Goal: Task Accomplishment & Management: Manage account settings

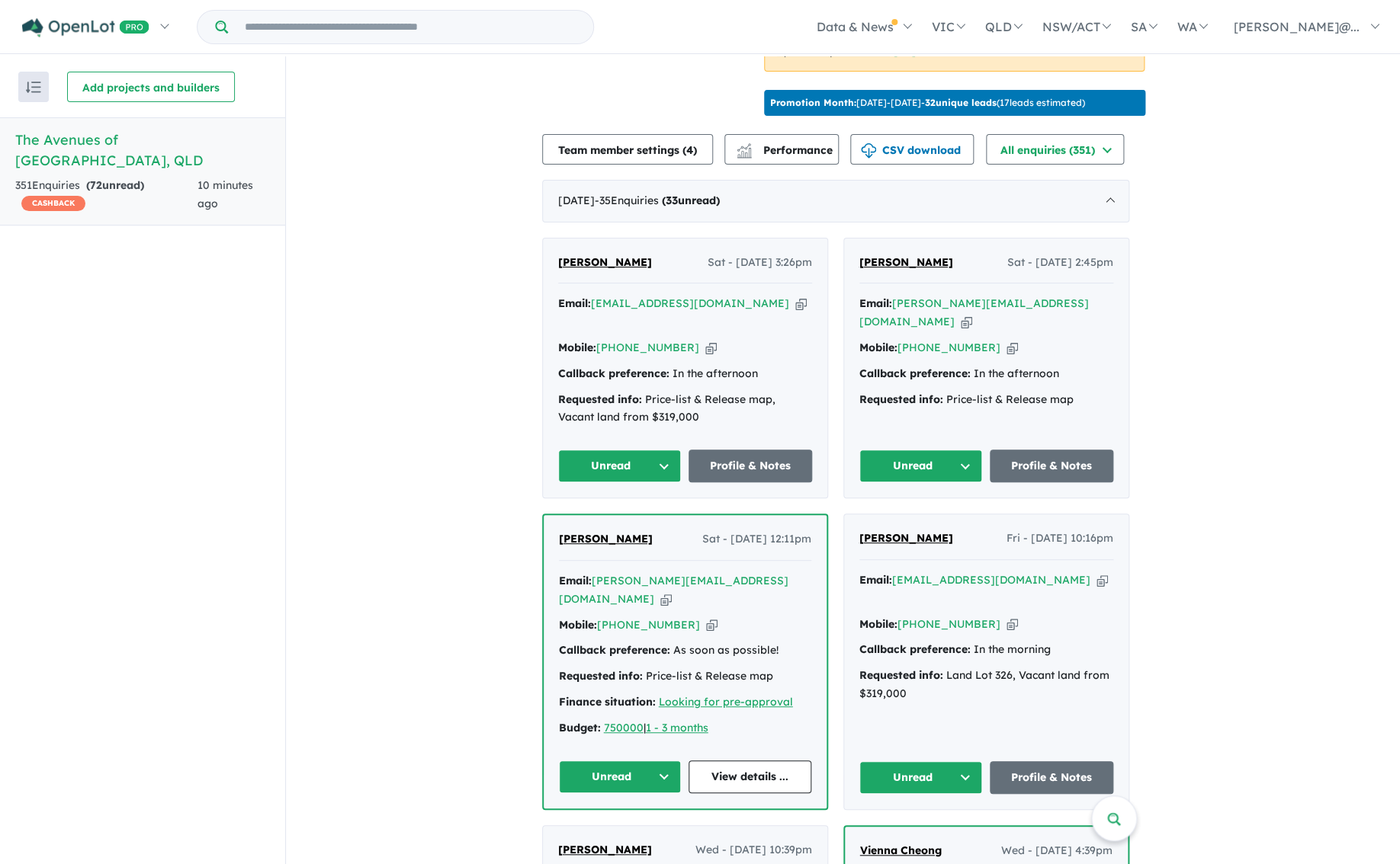
scroll to position [504, 0]
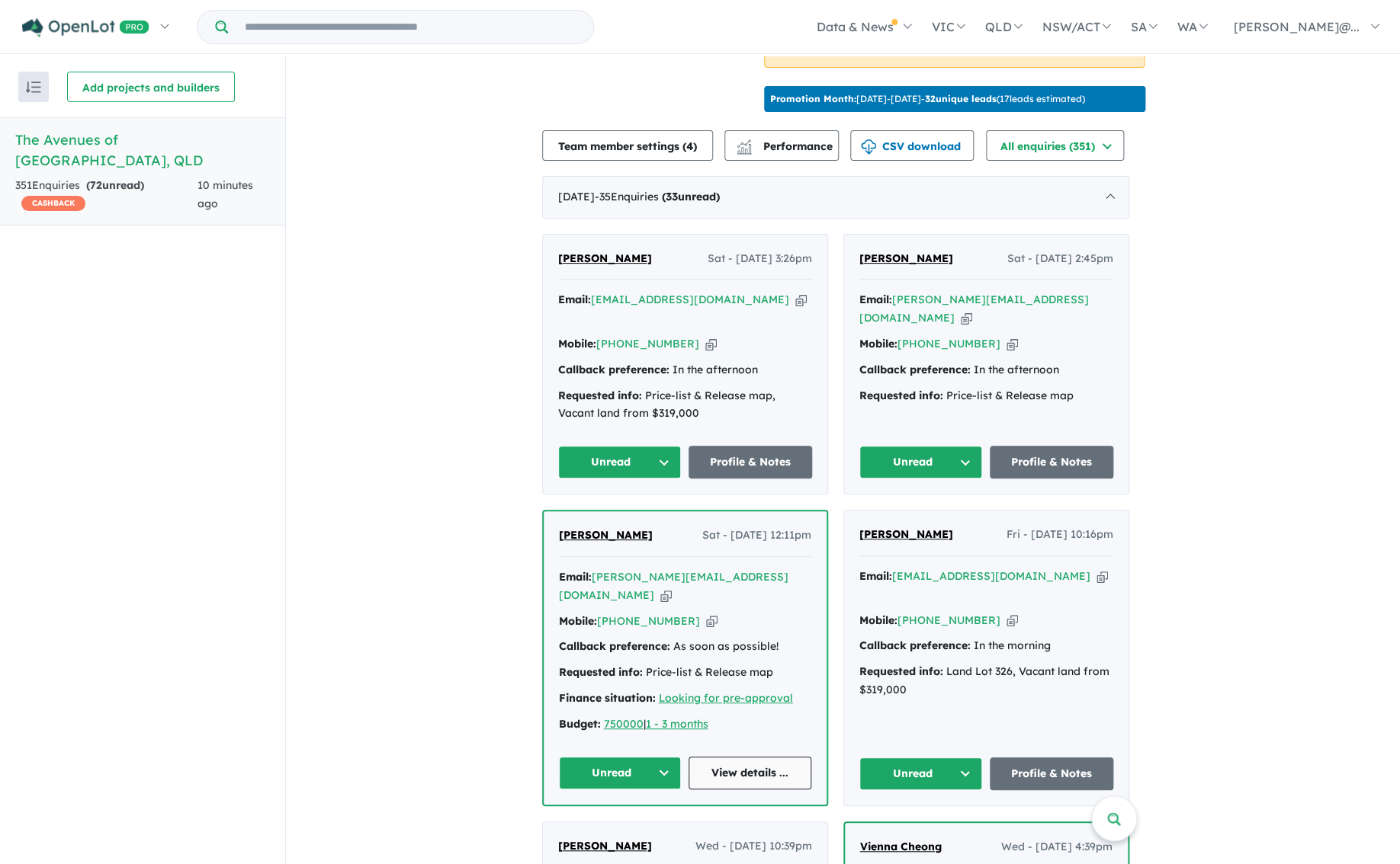
click at [731, 769] on link "View details ..." at bounding box center [749, 773] width 123 height 32
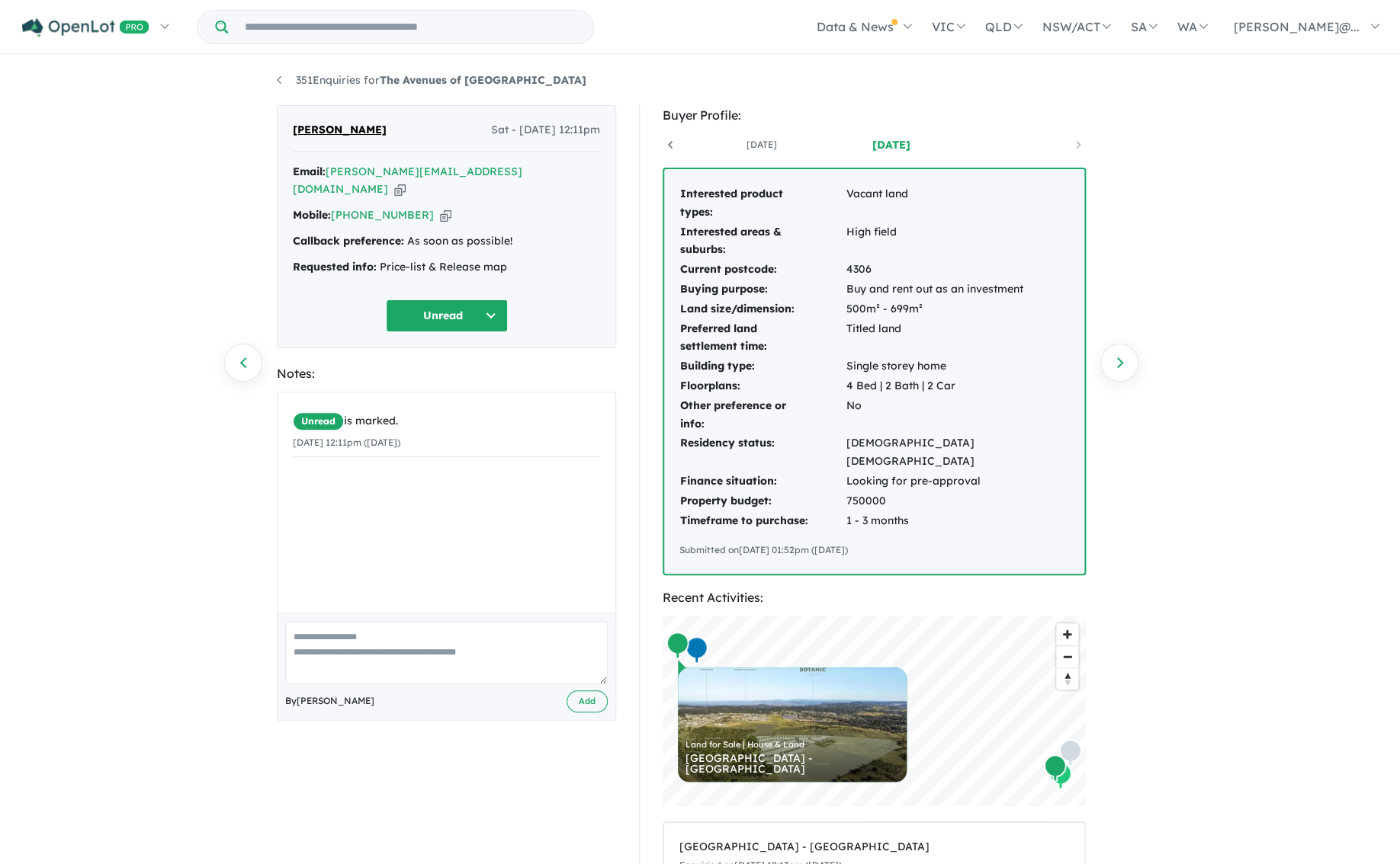
click at [671, 145] on icon at bounding box center [670, 145] width 15 height 15
click at [762, 143] on link "3 years ago" at bounding box center [760, 145] width 129 height 15
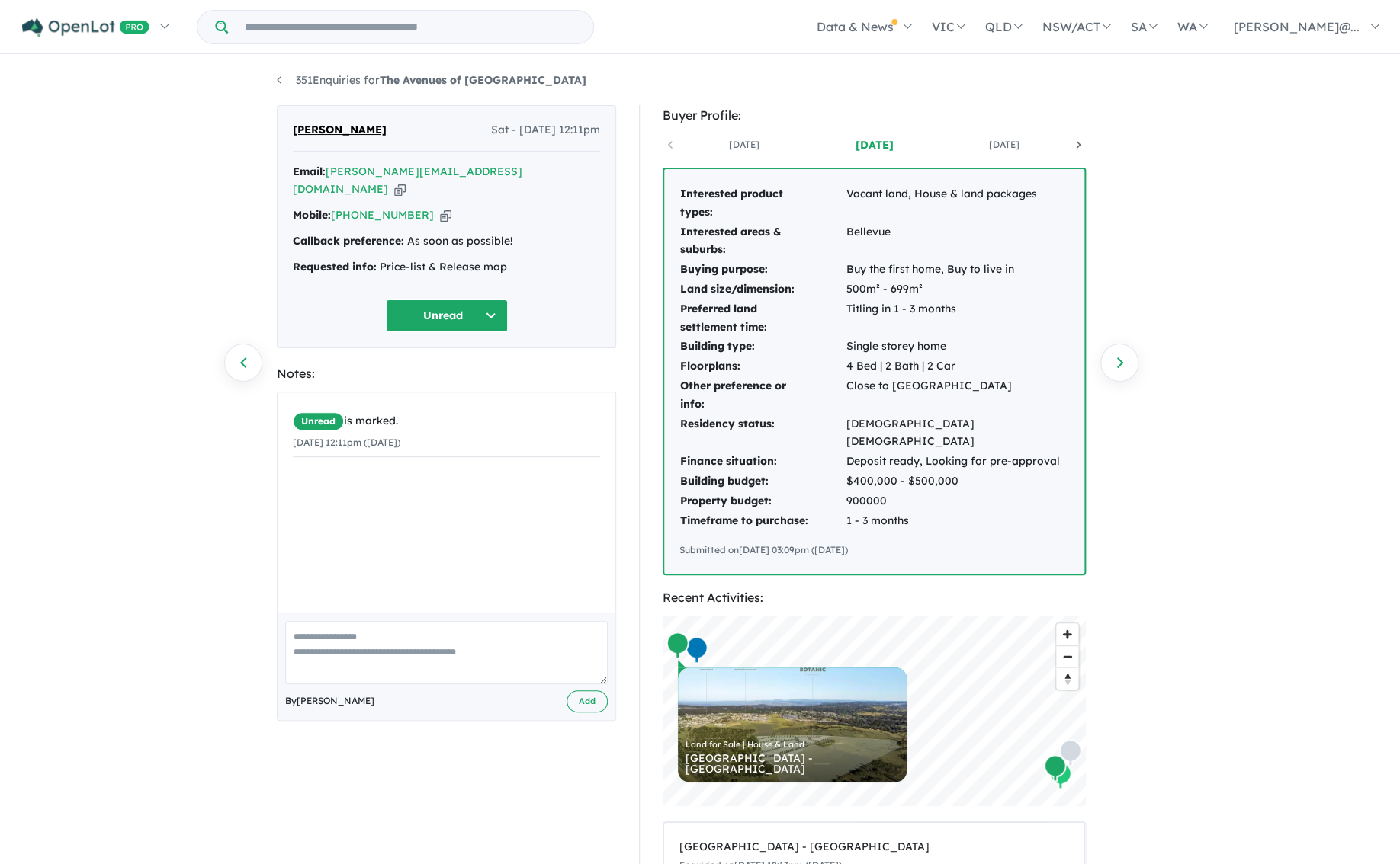
click at [864, 146] on link "3 years ago" at bounding box center [873, 145] width 129 height 15
click at [1121, 360] on link "Next enquiry" at bounding box center [1118, 362] width 38 height 38
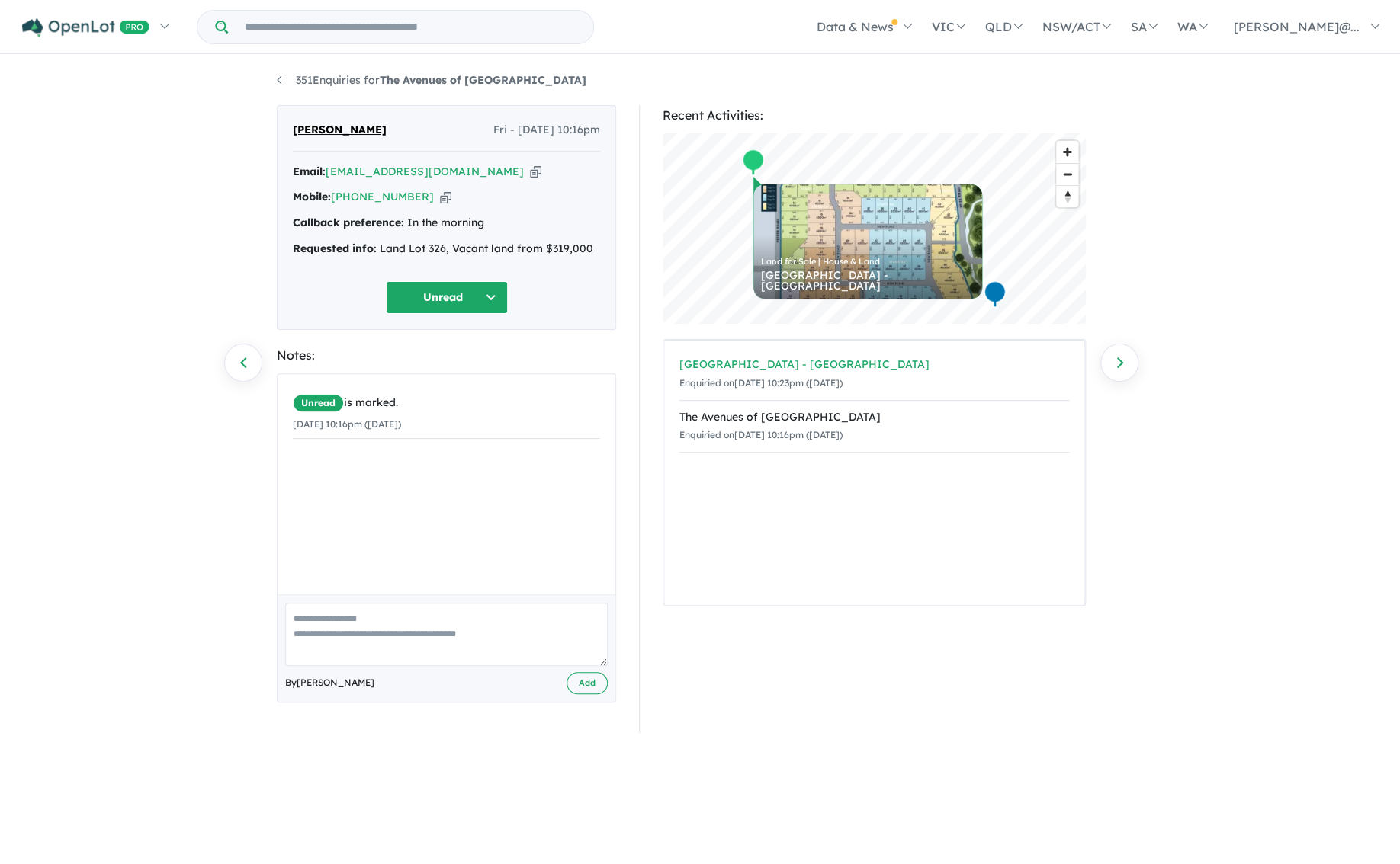
scroll to position [2, 0]
click at [239, 355] on link "Previous enquiry" at bounding box center [243, 360] width 38 height 38
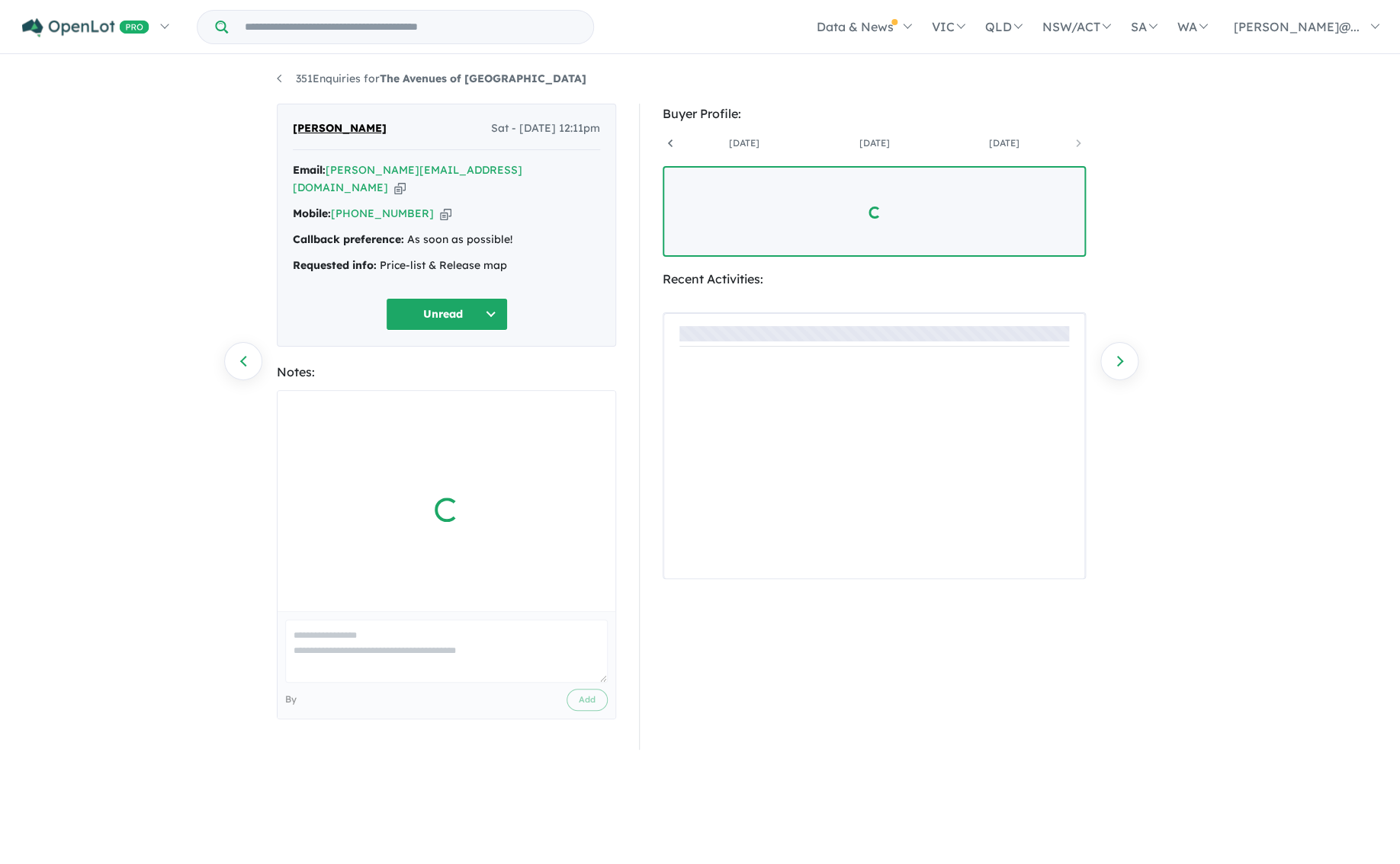
scroll to position [0, 242]
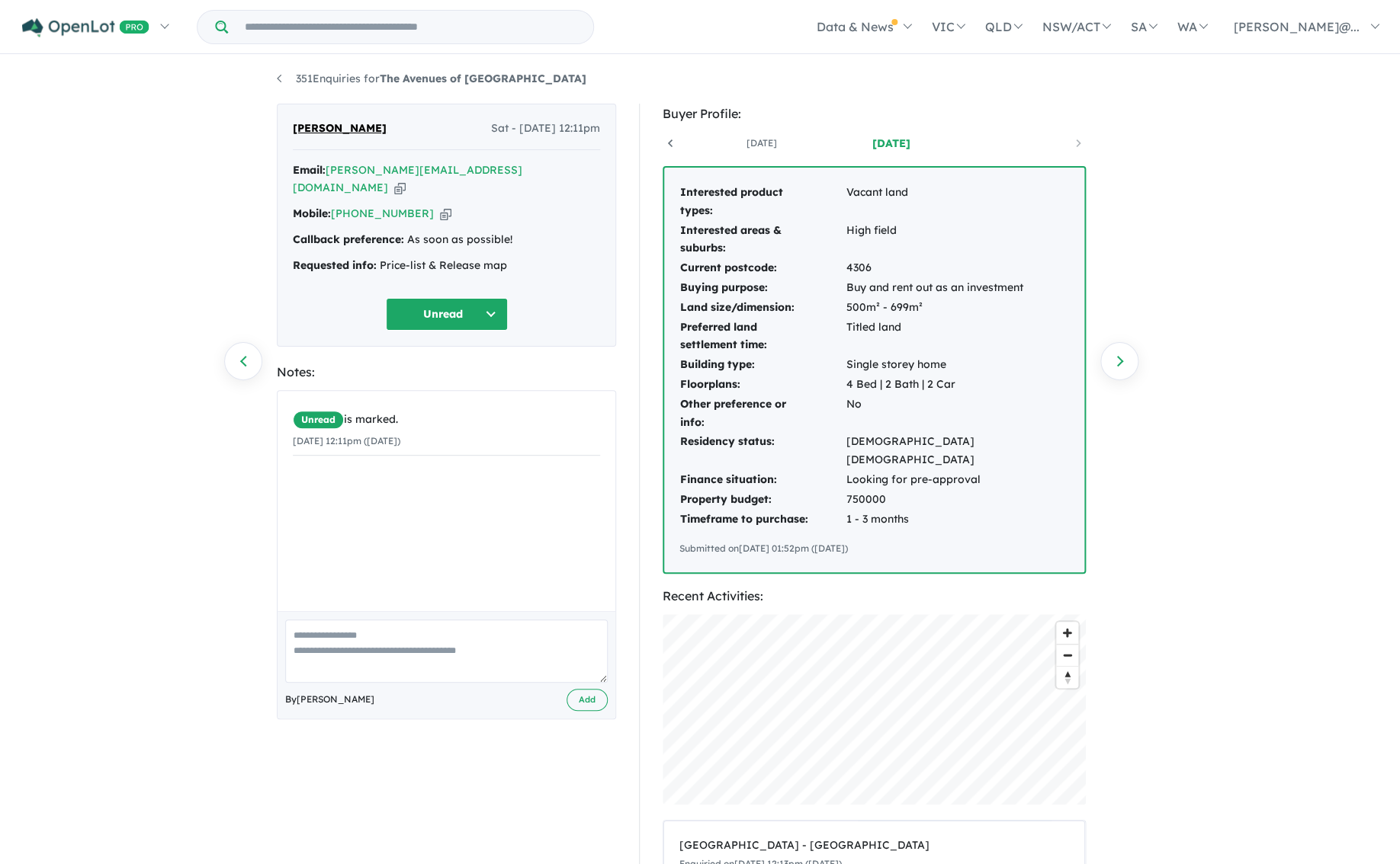
click at [239, 355] on link "Previous enquiry" at bounding box center [243, 360] width 38 height 38
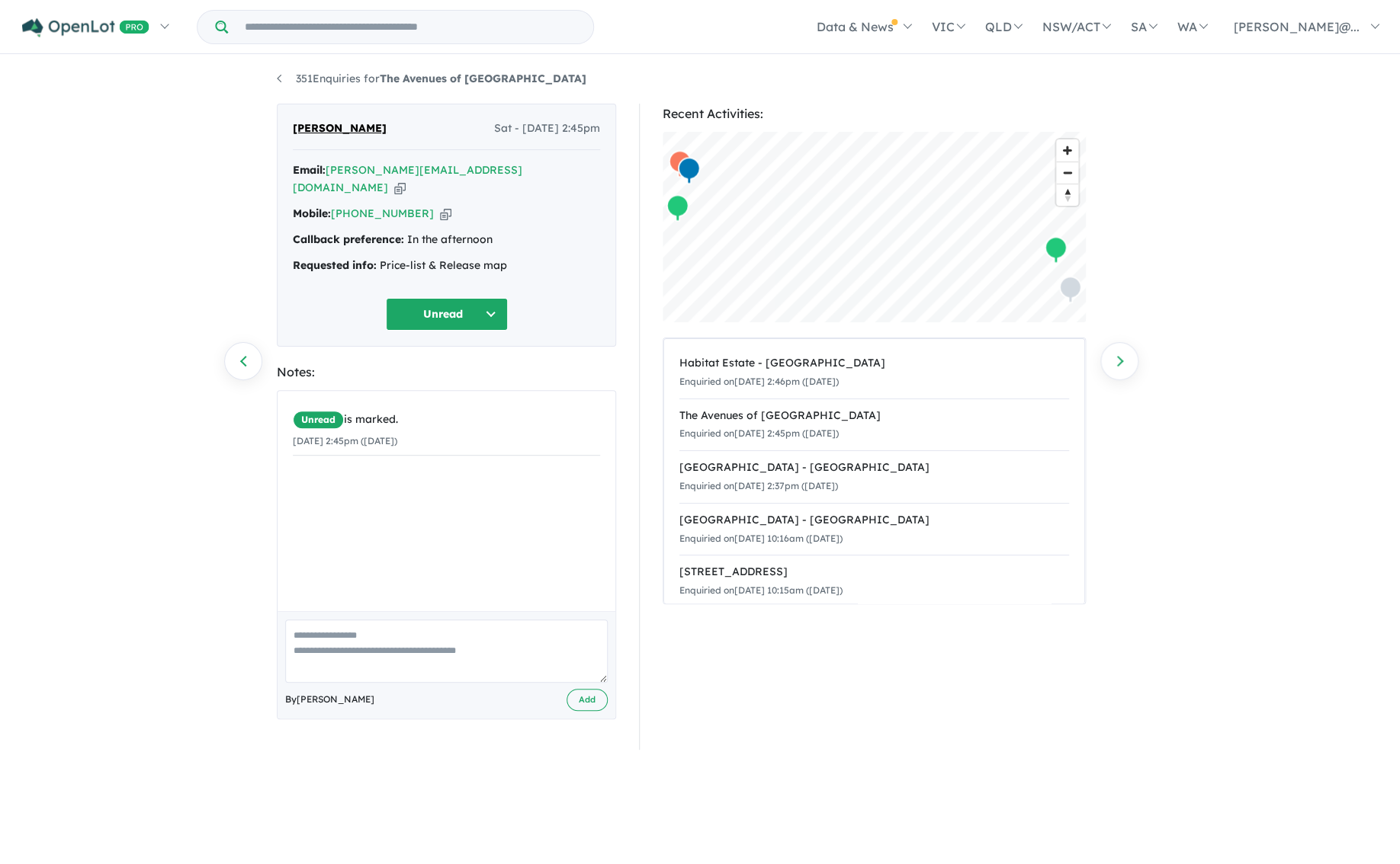
click at [239, 355] on link "Previous enquiry" at bounding box center [243, 360] width 38 height 38
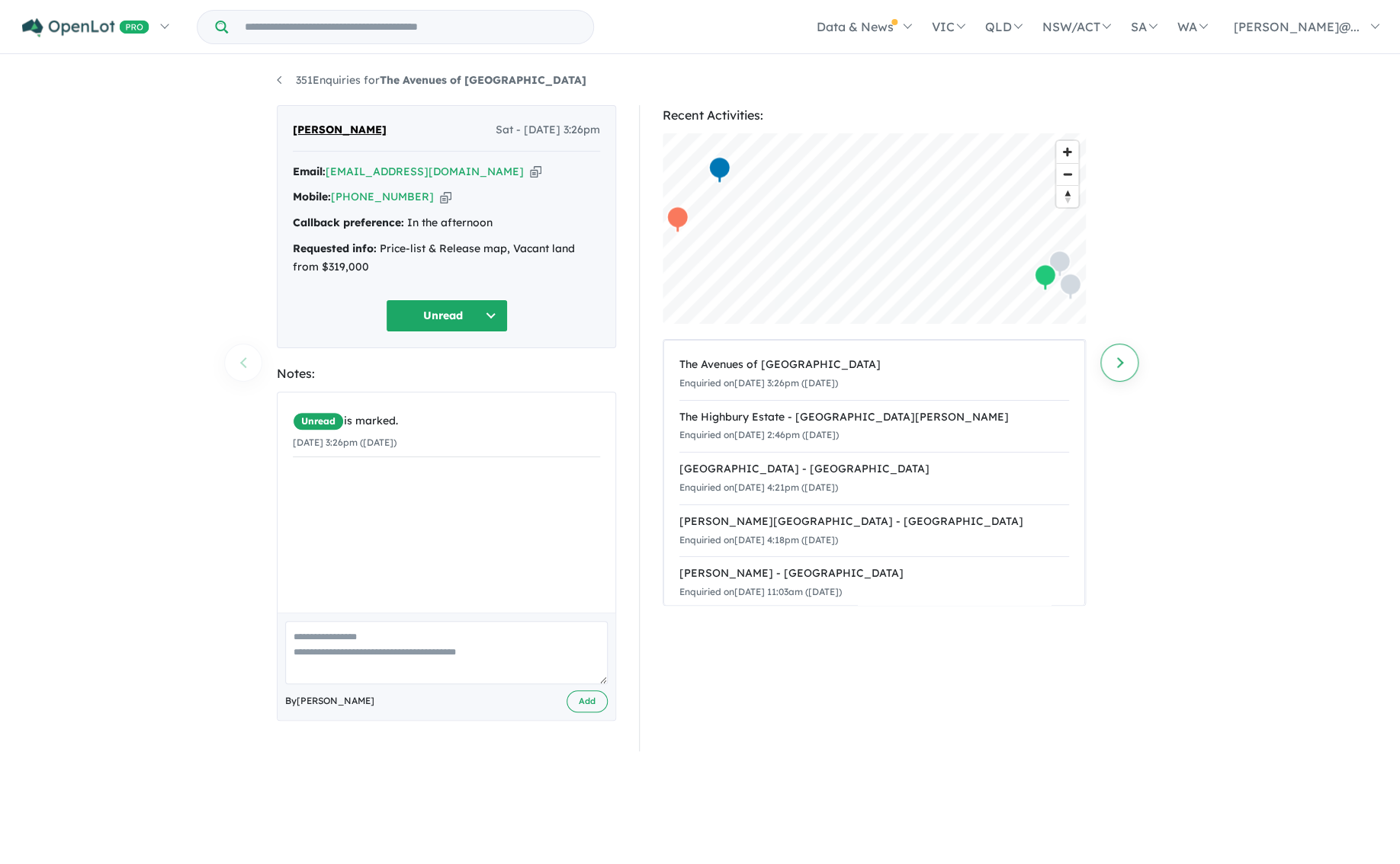
click at [1119, 364] on link "Next enquiry" at bounding box center [1118, 362] width 38 height 38
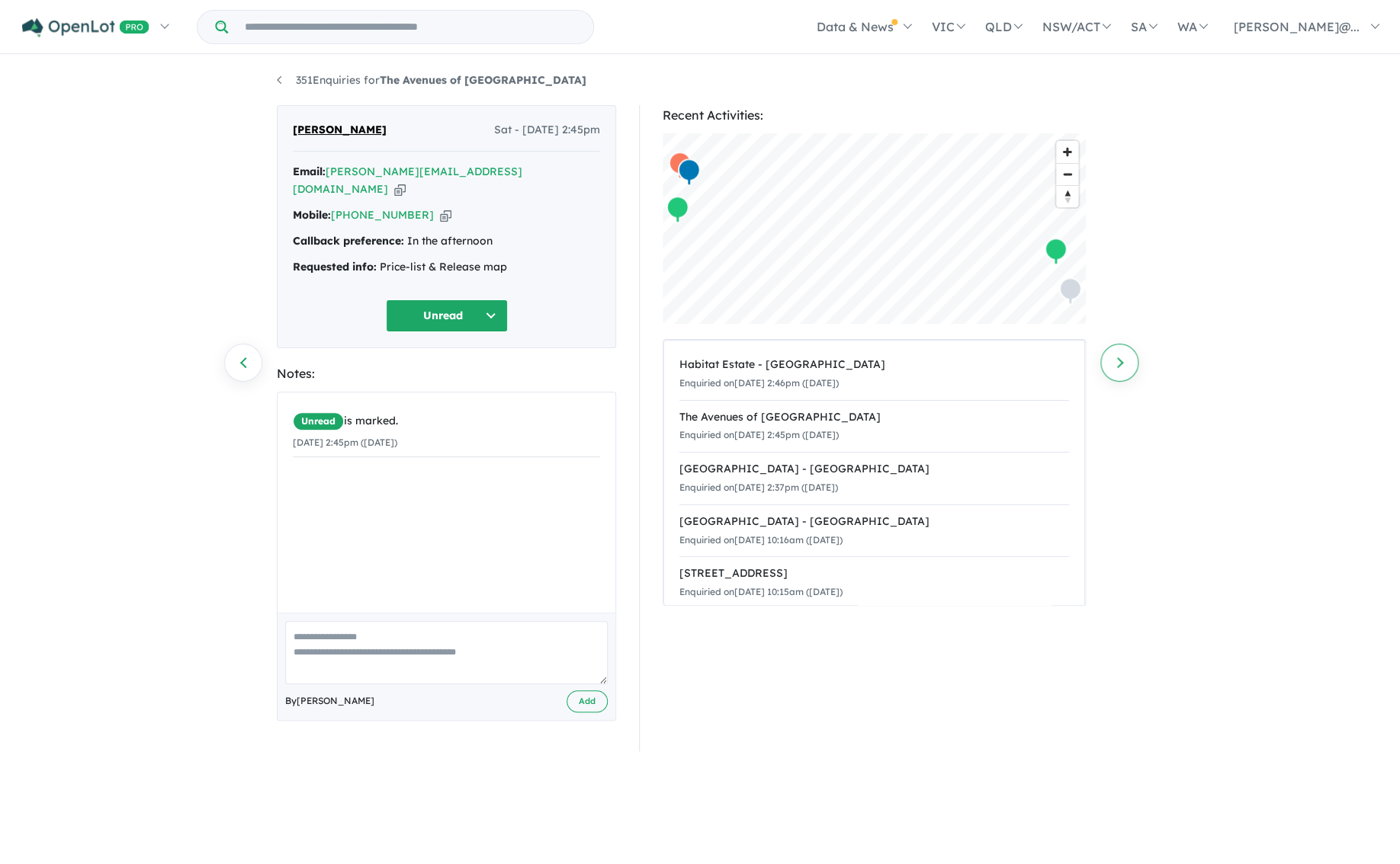
click at [1120, 363] on link "Next enquiry" at bounding box center [1118, 362] width 38 height 38
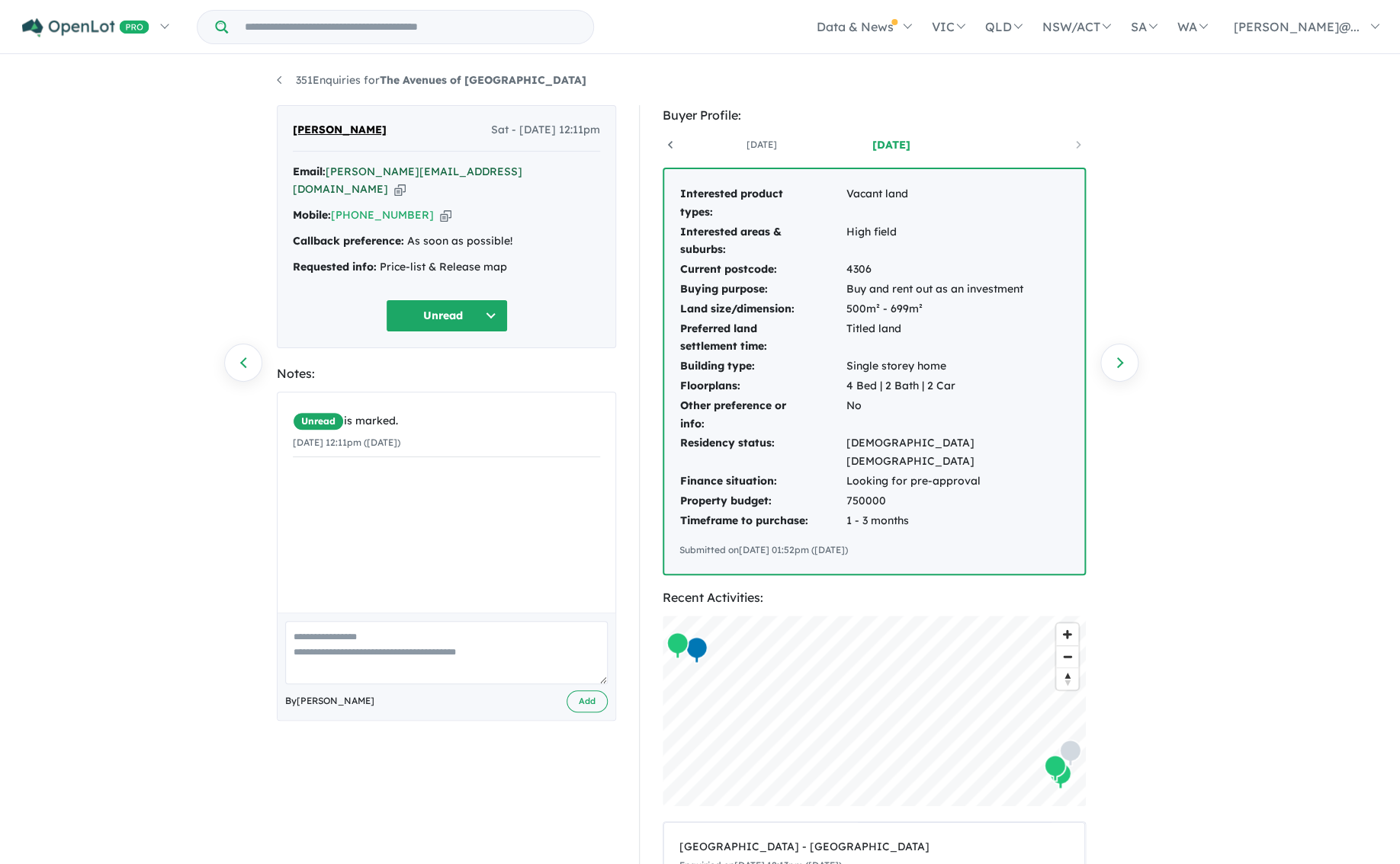
click at [392, 174] on a%20The%20Avenues%20of%20Highfields%20-%20Highfields"] "[PERSON_NAME][EMAIL_ADDRESS][DOMAIN_NAME]" at bounding box center [407, 180] width 229 height 32
